Goal: Task Accomplishment & Management: Complete application form

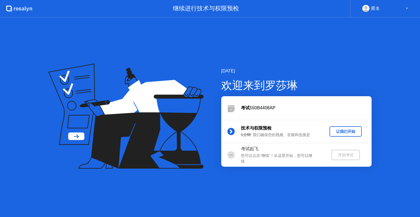
click at [350, 132] on div "让我们开始" at bounding box center [345, 131] width 28 height 5
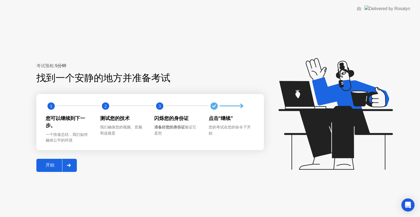
click at [51, 161] on button "开始" at bounding box center [56, 165] width 40 height 13
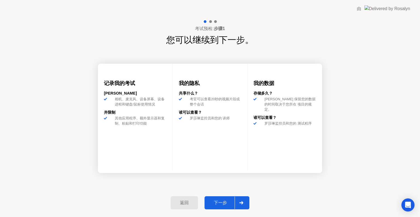
click at [225, 201] on div "下一步" at bounding box center [220, 203] width 28 height 6
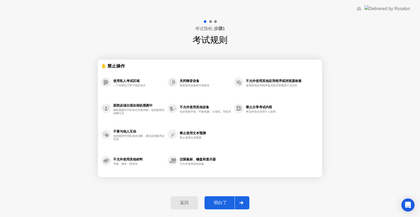
click at [225, 201] on div "明白了" at bounding box center [220, 203] width 28 height 6
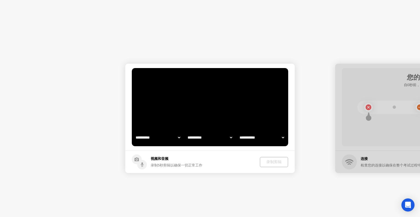
select select "**********"
select select "*******"
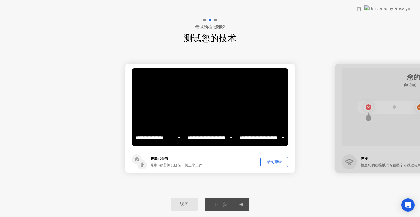
click at [177, 140] on select "**********" at bounding box center [157, 137] width 47 height 11
click at [179, 140] on select "**********" at bounding box center [157, 137] width 47 height 11
click at [279, 163] on div "录制剪辑" at bounding box center [274, 161] width 24 height 5
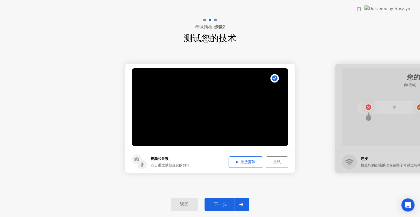
click at [236, 203] on div at bounding box center [240, 204] width 13 height 13
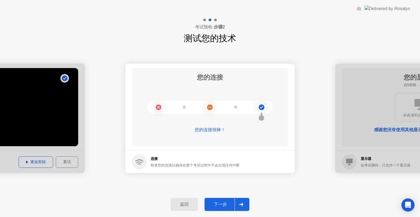
click at [245, 208] on div at bounding box center [240, 204] width 13 height 13
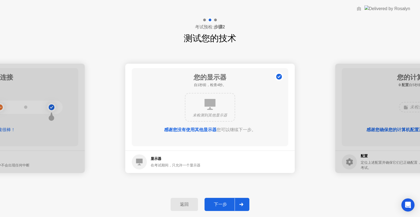
click at [205, 101] on icon at bounding box center [209, 104] width 11 height 11
click at [238, 203] on div at bounding box center [240, 204] width 13 height 13
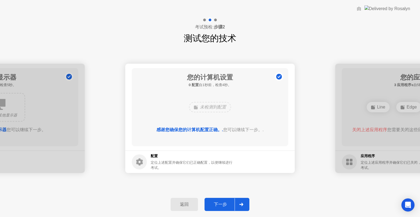
click at [242, 203] on icon at bounding box center [241, 204] width 4 height 3
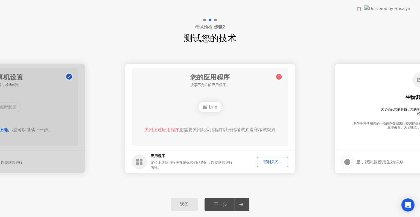
click at [238, 201] on div at bounding box center [240, 204] width 13 height 13
click at [278, 76] on circle at bounding box center [279, 77] width 6 height 6
click at [263, 160] on div "强制关闭..." at bounding box center [272, 161] width 27 height 5
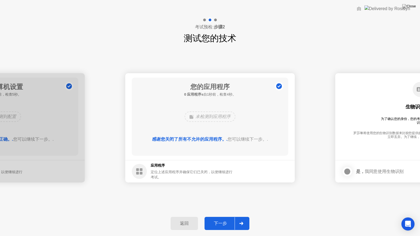
click at [234, 217] on div at bounding box center [240, 223] width 13 height 13
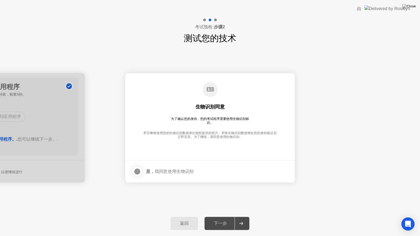
click at [139, 173] on div at bounding box center [137, 171] width 7 height 7
click at [212, 217] on div "下一步" at bounding box center [220, 224] width 28 height 6
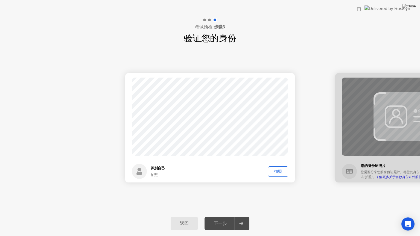
click at [280, 169] on div "拍照" at bounding box center [278, 171] width 16 height 5
click at [234, 217] on button "下一步" at bounding box center [226, 223] width 45 height 13
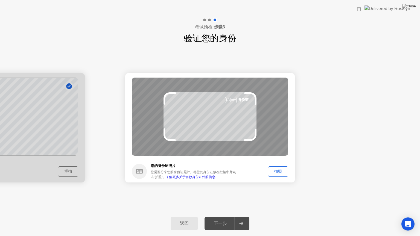
click at [229, 129] on div "身份证" at bounding box center [210, 117] width 156 height 78
click at [285, 173] on div "拍照" at bounding box center [278, 171] width 16 height 5
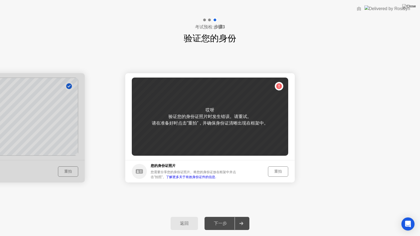
click at [281, 167] on button "重拍" at bounding box center [278, 171] width 20 height 10
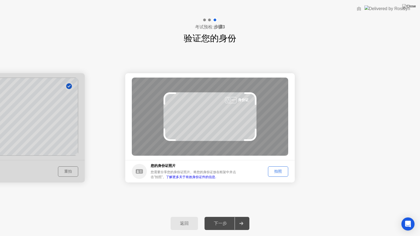
click at [220, 121] on div "身份证" at bounding box center [210, 117] width 156 height 78
click at [34, 122] on div at bounding box center [-1, 127] width 169 height 109
drag, startPoint x: 34, startPoint y: 122, endPoint x: 240, endPoint y: 236, distance: 235.0
click at [240, 217] on div "考试预检: 步骤3 验证您的身份 成功 照片正确 识别自己 拍照 重拍 成功 照片正确 失败 照片不正确。 身份证 您的身份证照片 您需要分享您的身份证照片。…" at bounding box center [210, 126] width 420 height 219
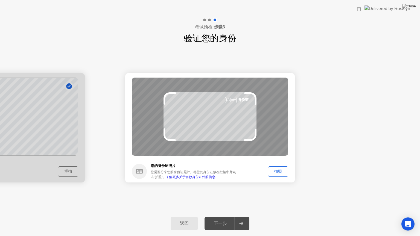
click at [274, 170] on div "拍照" at bounding box center [278, 171] width 16 height 5
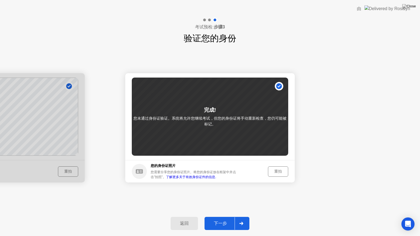
click at [273, 170] on div "重拍" at bounding box center [278, 171] width 16 height 5
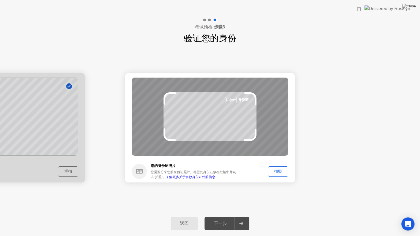
click at [284, 182] on footer "您的身份证照片 您需要分享您的身份证照片。将您的身份证放在框架中并点击”拍照”。 了解更多关于有效身份证件的信息. 拍照" at bounding box center [209, 171] width 169 height 22
click at [282, 165] on footer "您的身份证照片 您需要分享您的身份证照片。将您的身份证放在框架中并点击”拍照”。 了解更多关于有效身份证件的信息. 拍照" at bounding box center [209, 171] width 169 height 22
click at [280, 170] on div "拍照" at bounding box center [278, 171] width 16 height 5
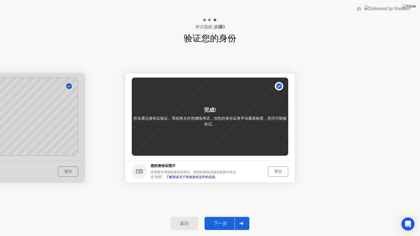
click at [67, 170] on div at bounding box center [-1, 127] width 169 height 109
click at [234, 217] on div at bounding box center [240, 223] width 13 height 13
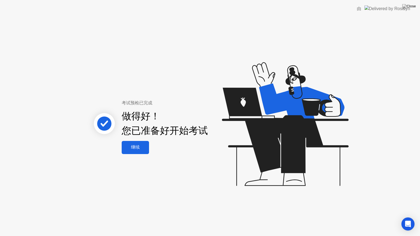
click at [132, 147] on div "继续" at bounding box center [135, 147] width 24 height 6
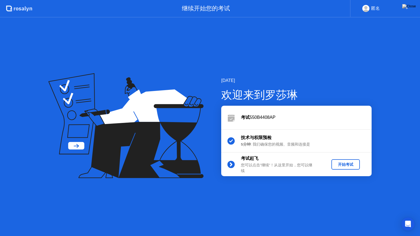
click at [346, 158] on div "考试起飞 您可以点击”继续”！从这里开始，您可以继续 开始考试" at bounding box center [296, 164] width 150 height 23
click at [345, 163] on div "开始考试" at bounding box center [345, 164] width 24 height 5
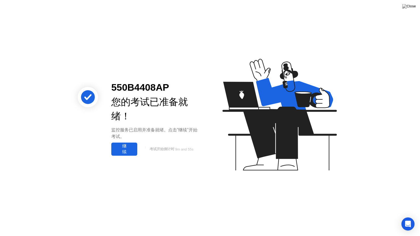
click at [113, 144] on div "继续" at bounding box center [124, 148] width 23 height 11
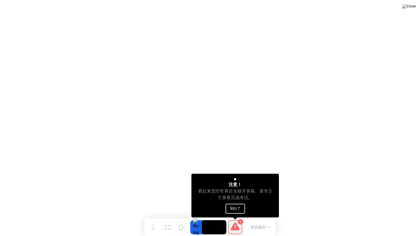
click at [237, 217] on icon at bounding box center [235, 226] width 9 height 9
click at [237, 208] on button "明白了" at bounding box center [234, 209] width 19 height 10
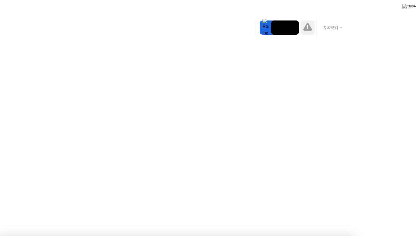
drag, startPoint x: 215, startPoint y: 163, endPoint x: 217, endPoint y: 158, distance: 6.0
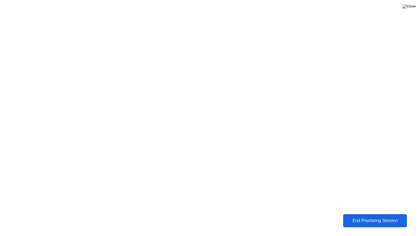
click at [387, 217] on div "End Proctoring Session" at bounding box center [374, 220] width 61 height 5
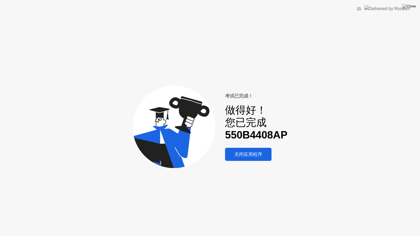
click at [231, 153] on div "关闭应用程序" at bounding box center [247, 154] width 43 height 6
